Goal: Task Accomplishment & Management: Use online tool/utility

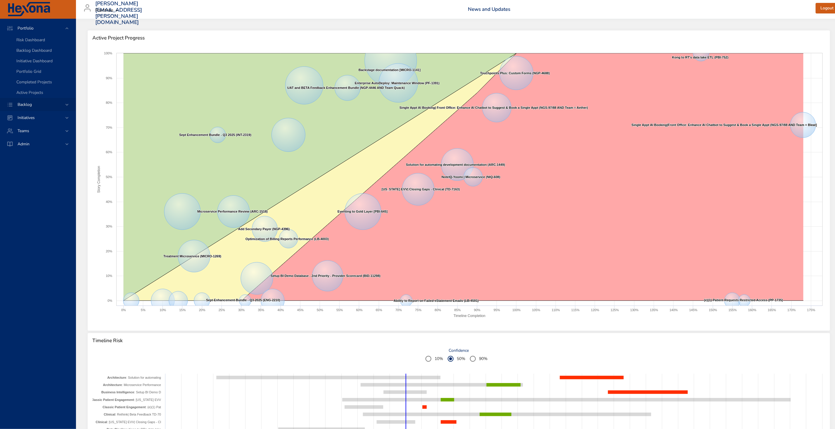
click at [38, 102] on div "Backlog" at bounding box center [38, 104] width 51 height 6
click at [41, 50] on span "Backlog Details" at bounding box center [30, 53] width 28 height 6
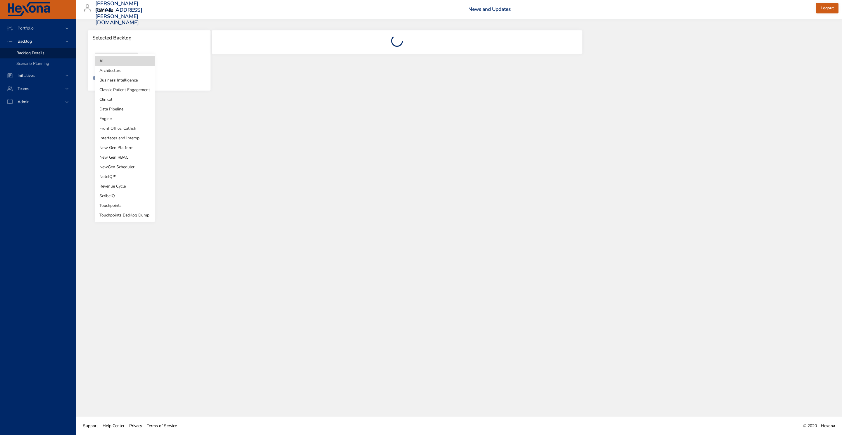
click at [105, 60] on body "Portfolio Backlog Backlog Details Scenario Planning Initiatives Teams Admin [PE…" at bounding box center [421, 217] width 842 height 435
click at [125, 163] on li "NewGen Scheduler" at bounding box center [125, 167] width 60 height 10
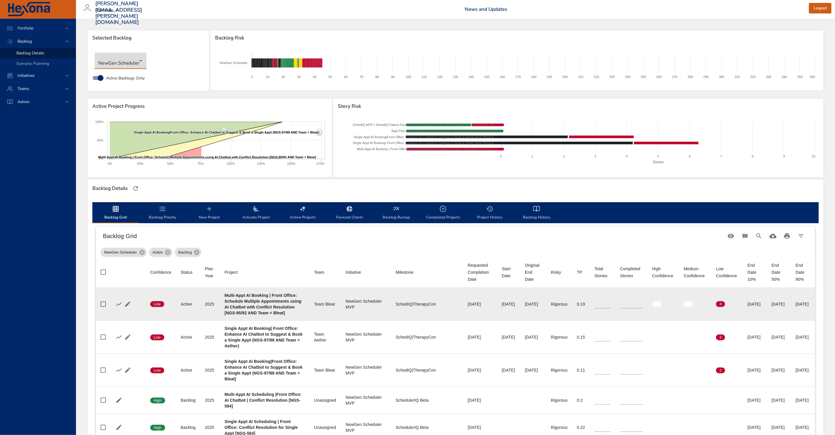
type input "*"
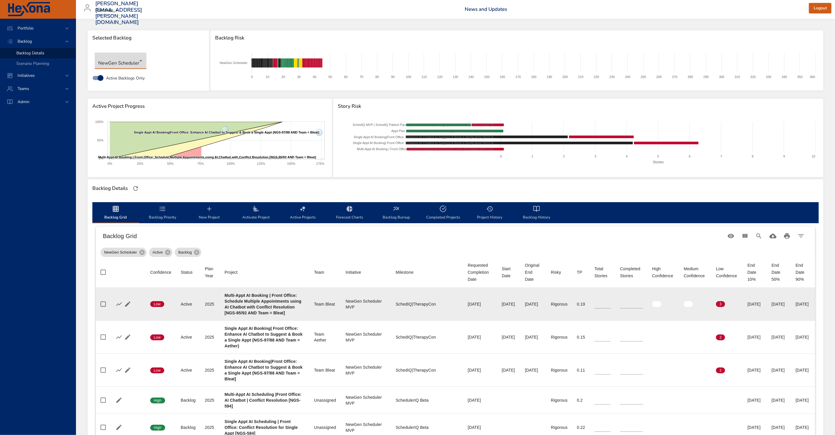
type input "*"
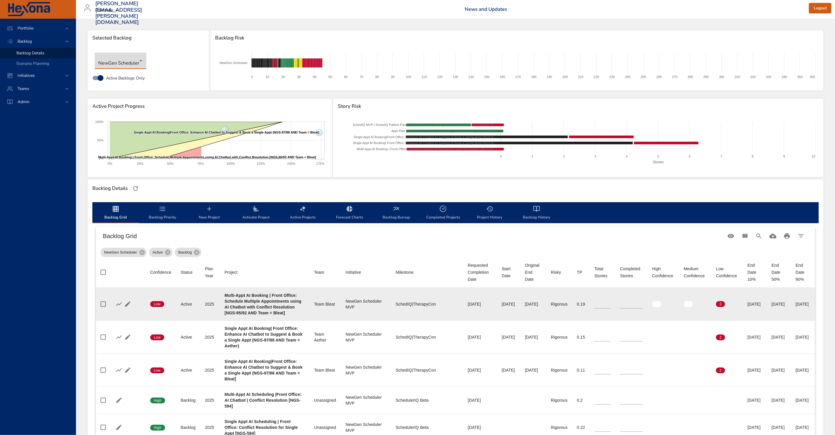
type input "*"
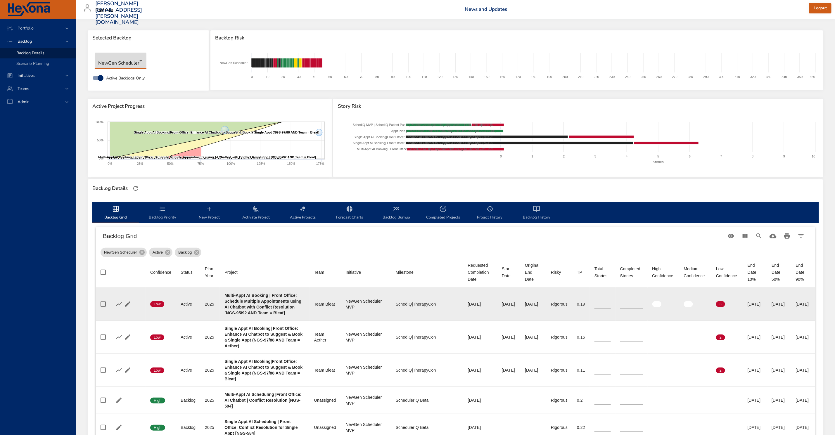
type input "*"
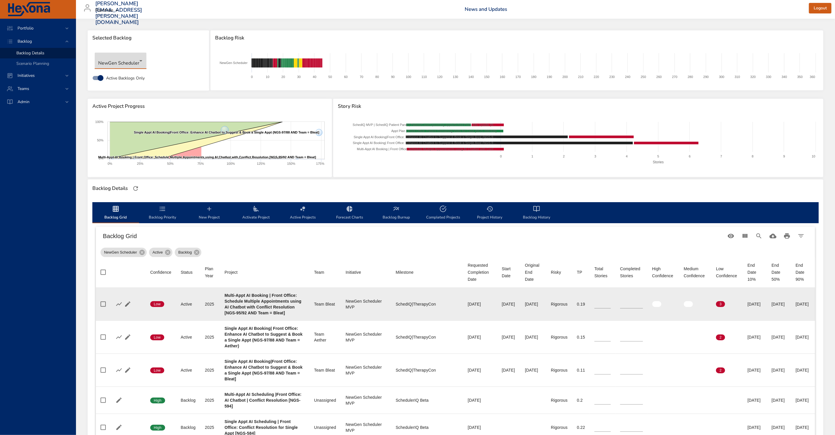
type input "*"
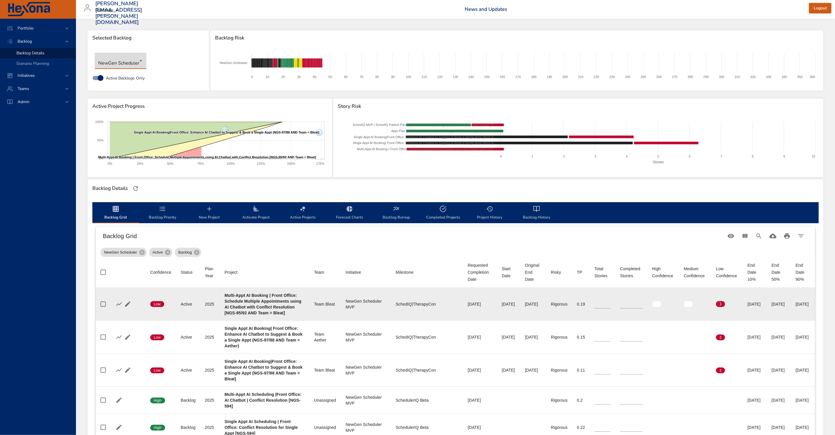
type input "*"
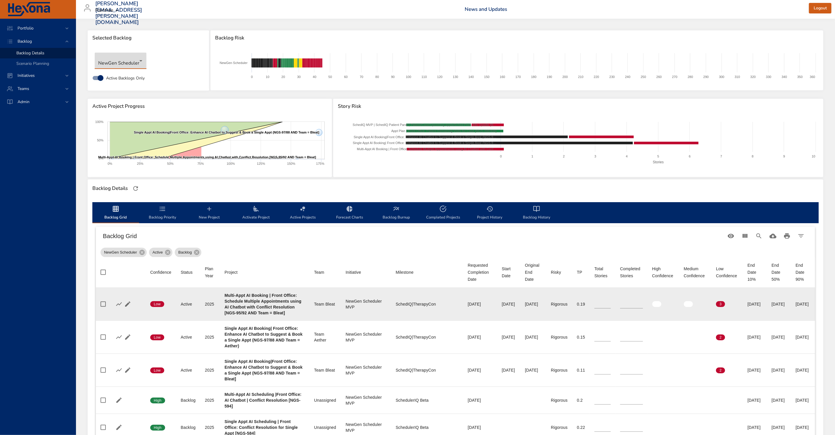
type input "*"
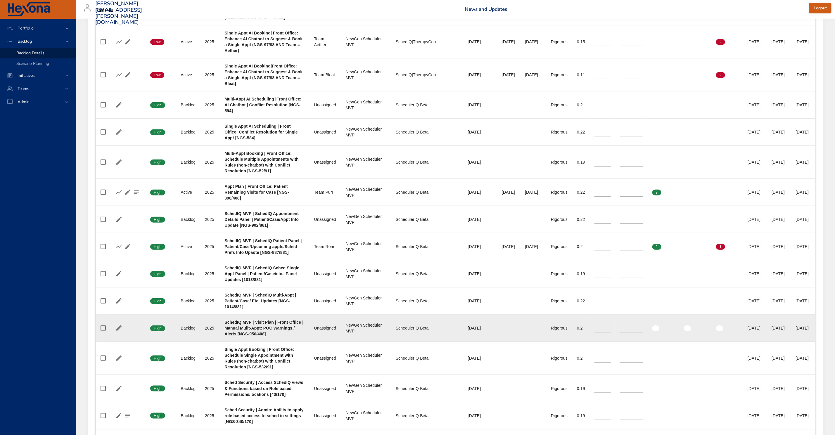
scroll to position [307, 0]
